Goal: Complete application form: Complete application form

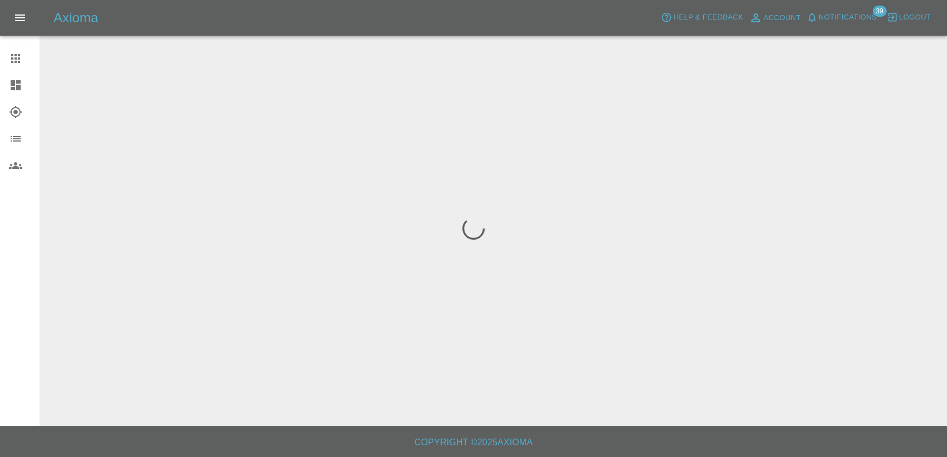
click at [12, 56] on icon at bounding box center [15, 58] width 9 height 9
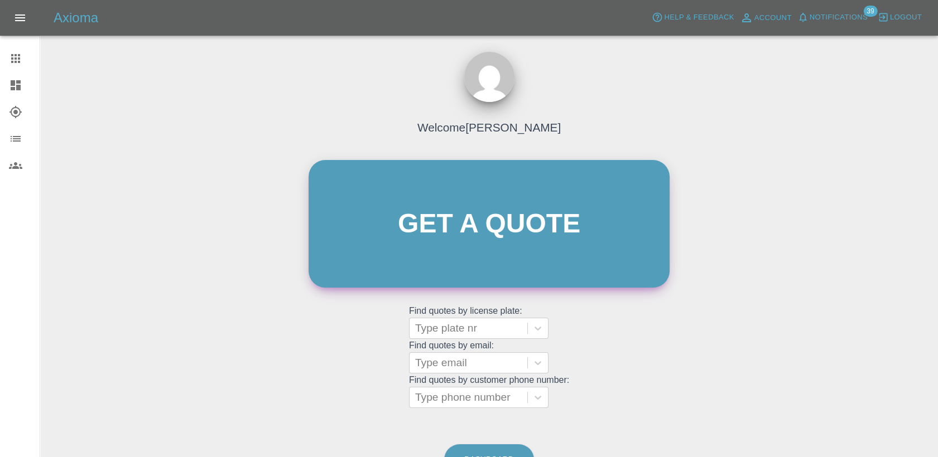
click at [481, 256] on link "Get a quote" at bounding box center [488, 224] width 361 height 128
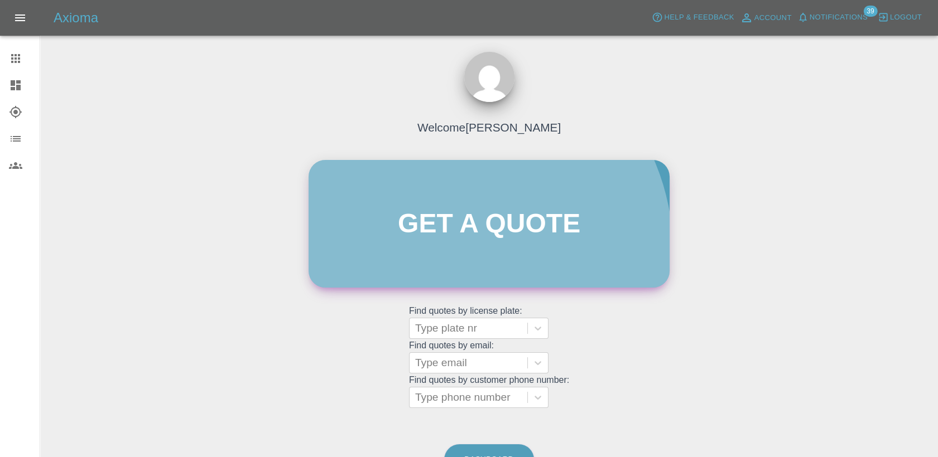
click at [451, 252] on link "Get a quote" at bounding box center [488, 224] width 361 height 128
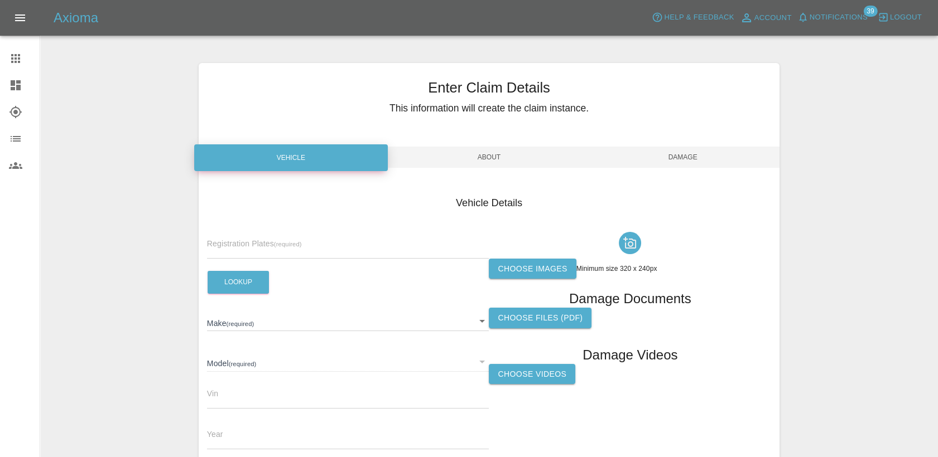
click at [268, 246] on input "text" at bounding box center [348, 251] width 282 height 16
paste input "DT25WZN"
type input "DT25WZN"
click at [247, 293] on button "Lookup" at bounding box center [238, 282] width 61 height 23
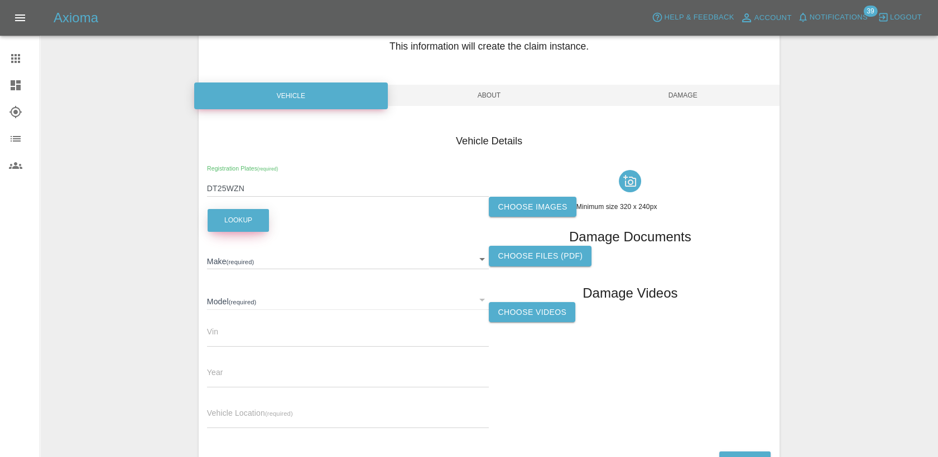
scroll to position [124, 0]
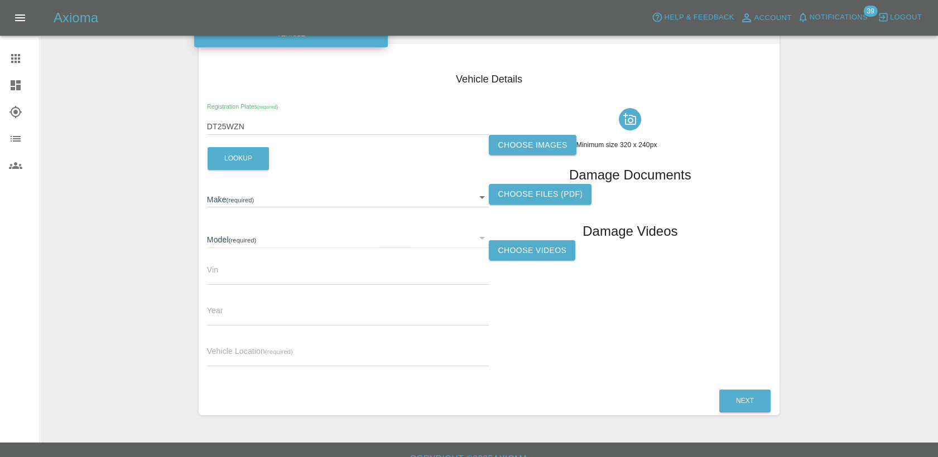
click at [546, 145] on label "Choose images" at bounding box center [532, 145] width 87 height 21
click at [0, 0] on input "Choose images" at bounding box center [0, 0] width 0 height 0
type input "JAECOO"
type input "7 PHEV LUXURY"
type input "[US_VEHICLE_IDENTIFICATION_NUMBER]"
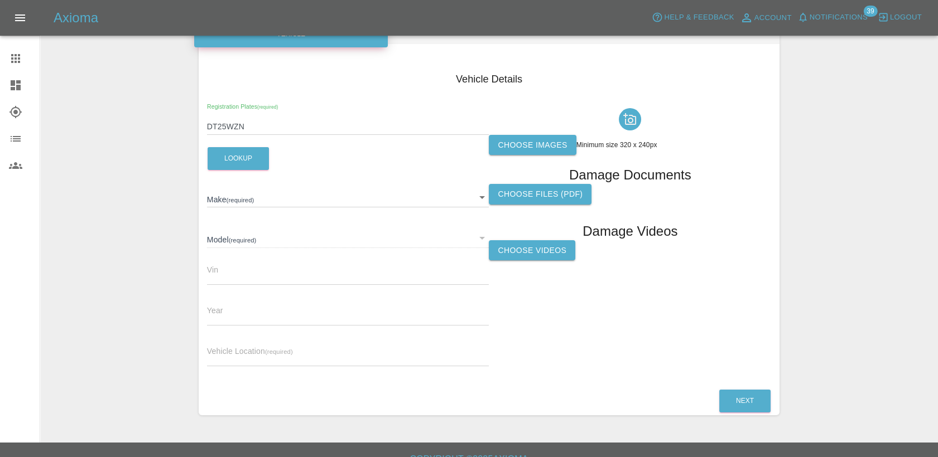
type input "2025"
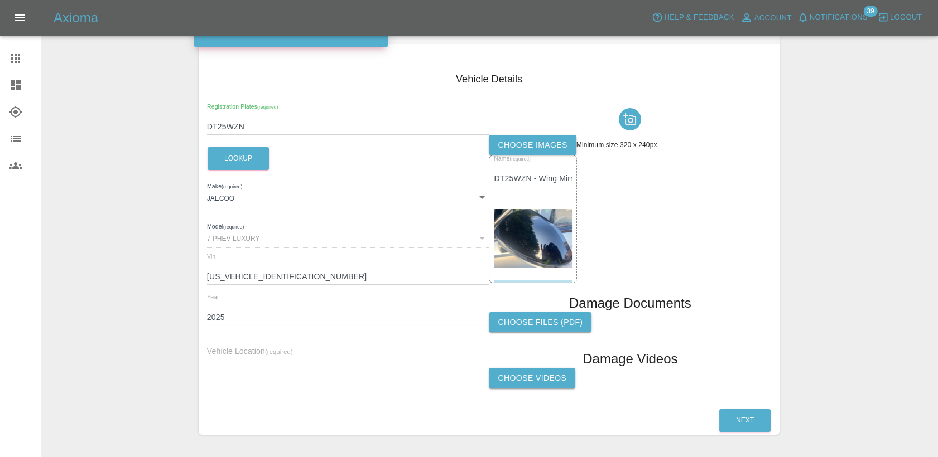
drag, startPoint x: 247, startPoint y: 357, endPoint x: 253, endPoint y: 354, distance: 6.7
click at [247, 357] on input "text" at bounding box center [348, 358] width 282 height 16
paste input "[STREET_ADDRESS][PERSON_NAME]"
type input "[STREET_ADDRESS][PERSON_NAME]"
click at [741, 420] on button "Next" at bounding box center [744, 420] width 51 height 23
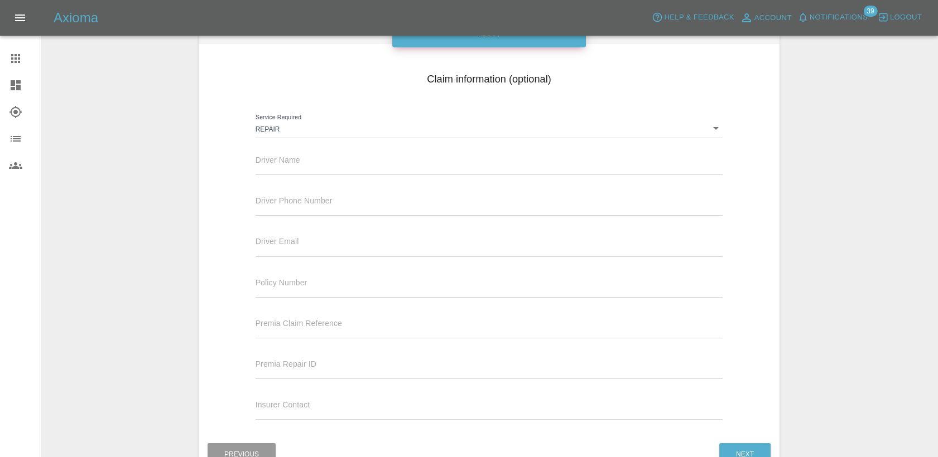
click at [353, 156] on div "Driver Name" at bounding box center [489, 159] width 467 height 31
click at [316, 163] on input "text" at bounding box center [489, 167] width 467 height 16
paste input "[PERSON_NAME]"
type input "[PERSON_NAME]"
click at [320, 210] on input "text" at bounding box center [489, 208] width 467 height 16
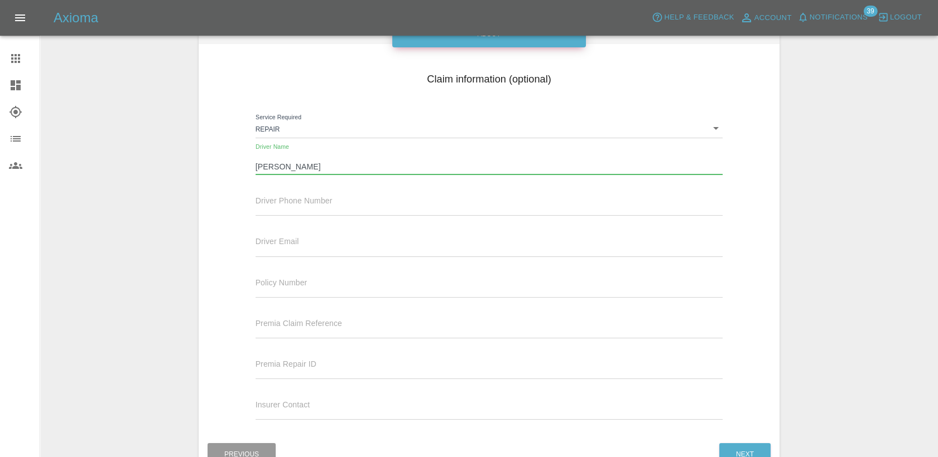
paste input "07887522800"
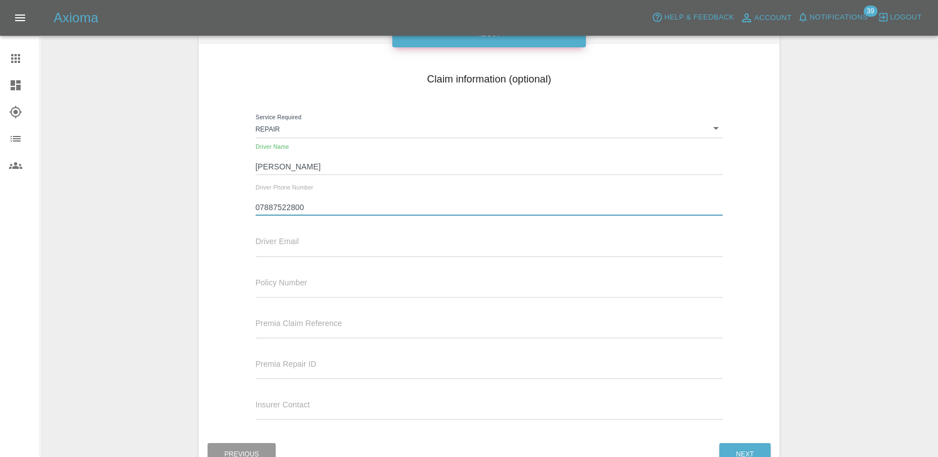
type input "07887522800"
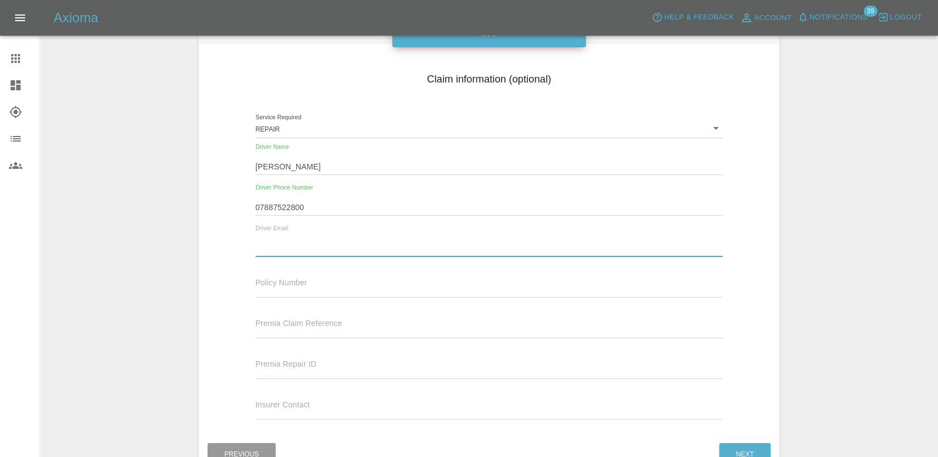
click at [311, 250] on input "text" at bounding box center [489, 248] width 467 height 16
paste input "[EMAIL_ADDRESS][PERSON_NAME][DOMAIN_NAME]"
type input "[EMAIL_ADDRESS][PERSON_NAME][DOMAIN_NAME]"
click at [745, 447] on button "Next" at bounding box center [744, 454] width 51 height 23
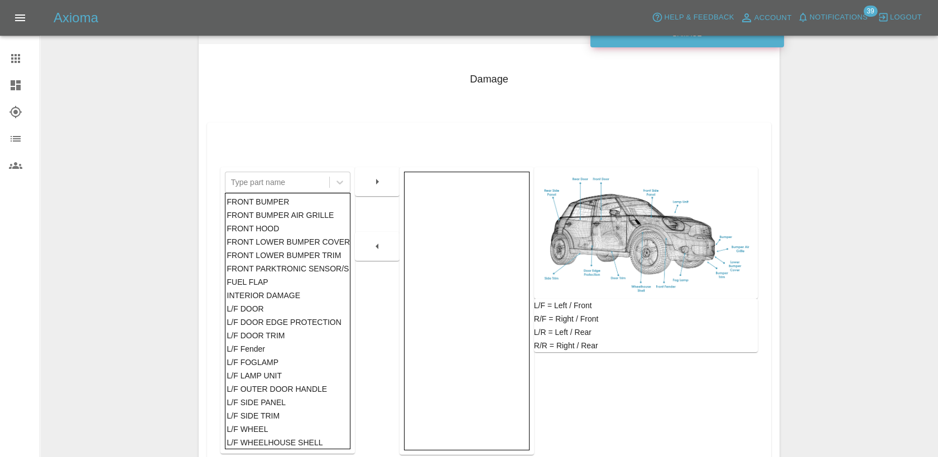
scroll to position [62, 0]
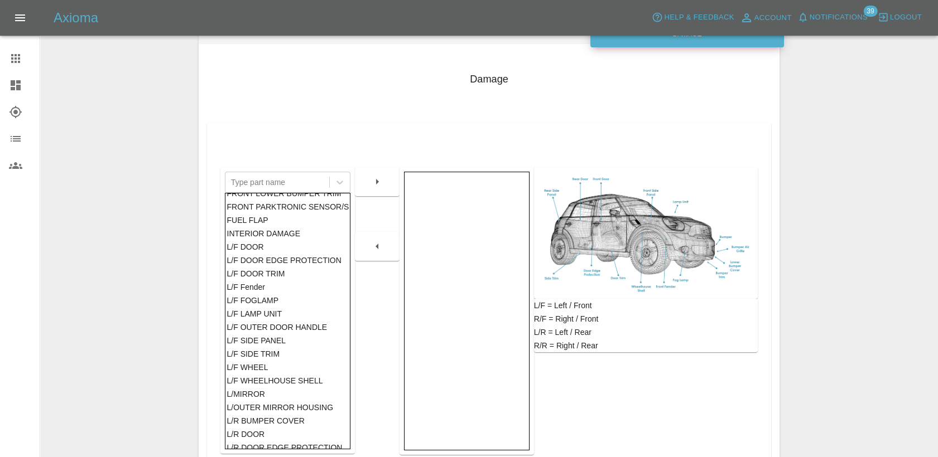
click at [295, 415] on div "L/R BUMPER COVER" at bounding box center [287, 420] width 122 height 13
click at [303, 407] on div "L/OUTER MIRROR HOUSING" at bounding box center [287, 407] width 122 height 13
click at [380, 190] on button "button" at bounding box center [377, 182] width 36 height 20
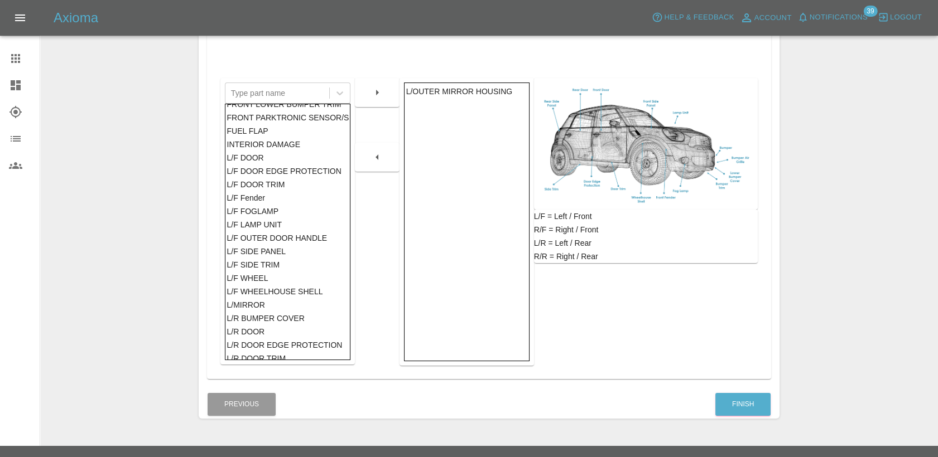
scroll to position [233, 0]
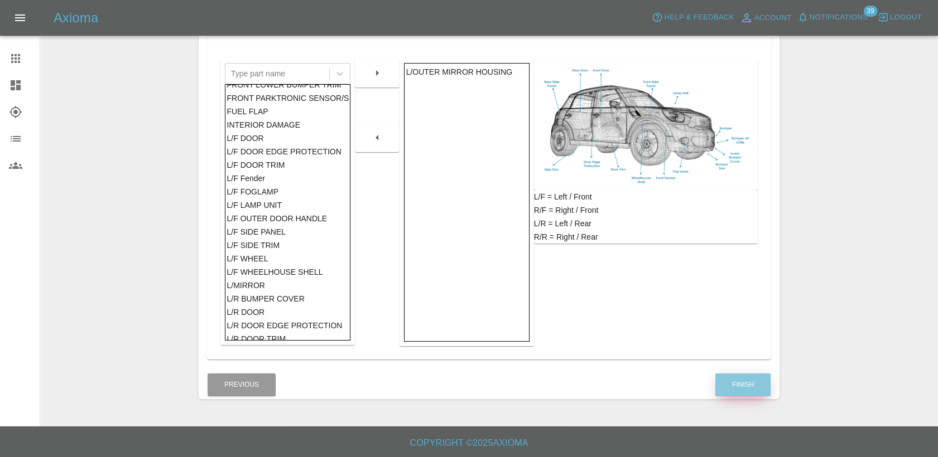
click at [741, 389] on button "Finish" at bounding box center [742, 385] width 55 height 23
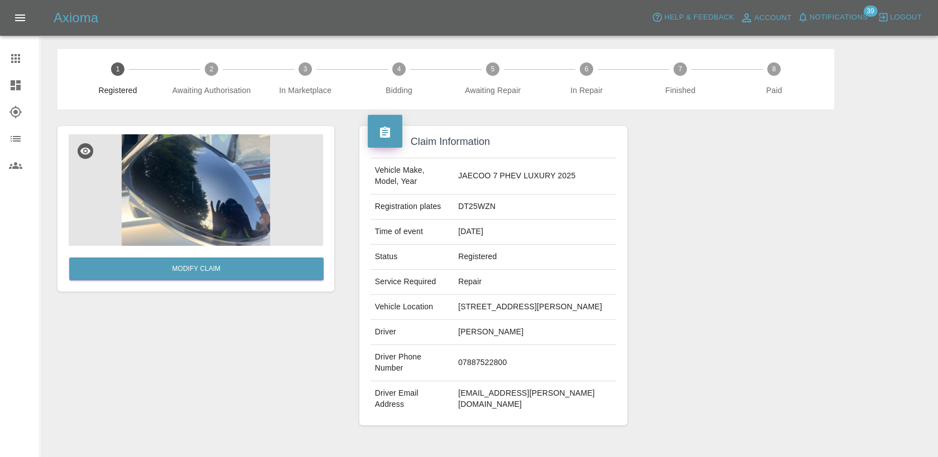
click at [779, 275] on div at bounding box center [777, 275] width 285 height 333
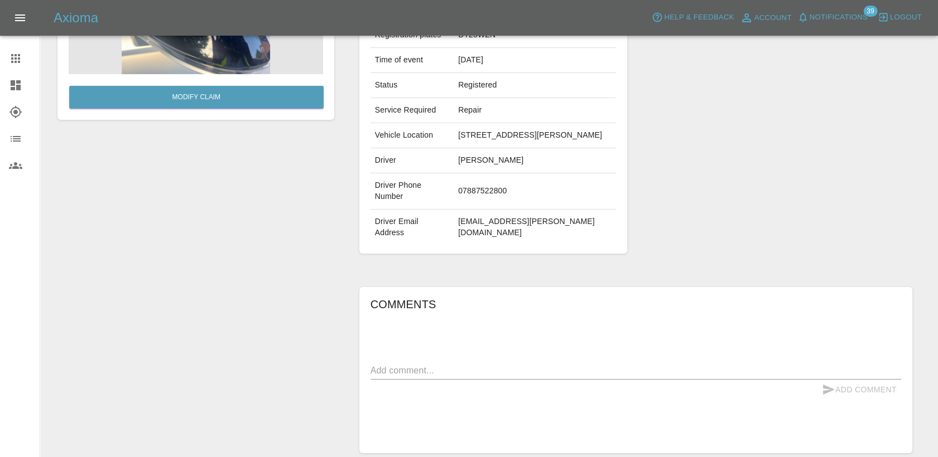
scroll to position [184, 0]
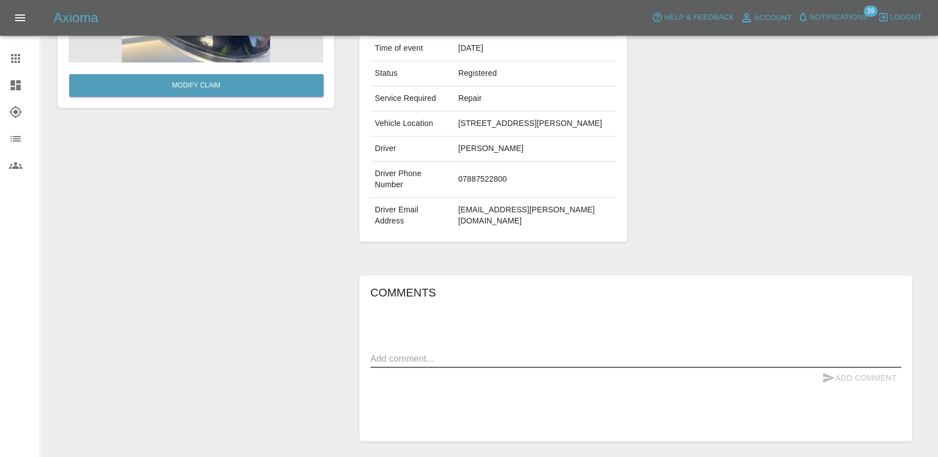
click at [632, 353] on textarea at bounding box center [635, 359] width 531 height 13
type textarea "Scratch on wing mirror"
click at [849, 368] on button "Add Comment" at bounding box center [859, 378] width 84 height 21
